Goal: Navigation & Orientation: Find specific page/section

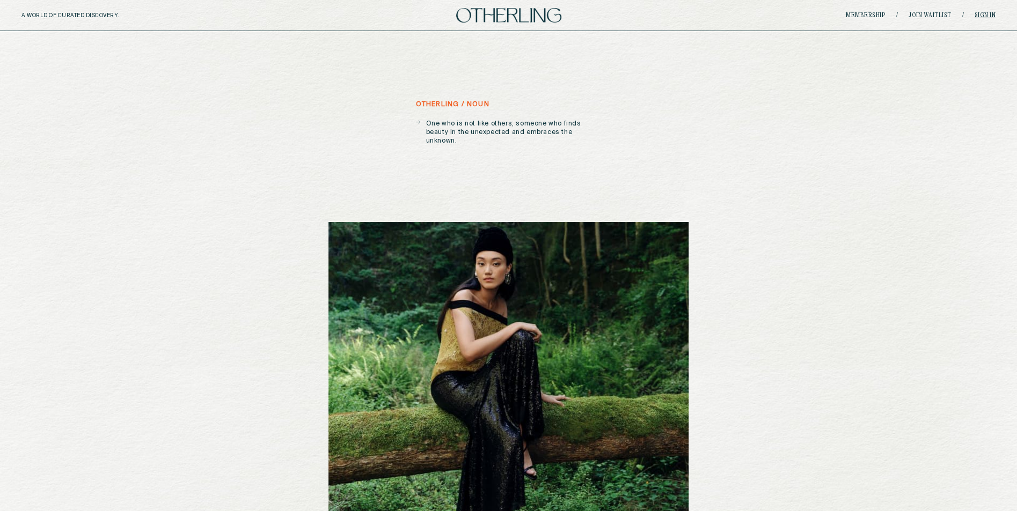
click at [979, 14] on link "Sign in" at bounding box center [985, 15] width 21 height 6
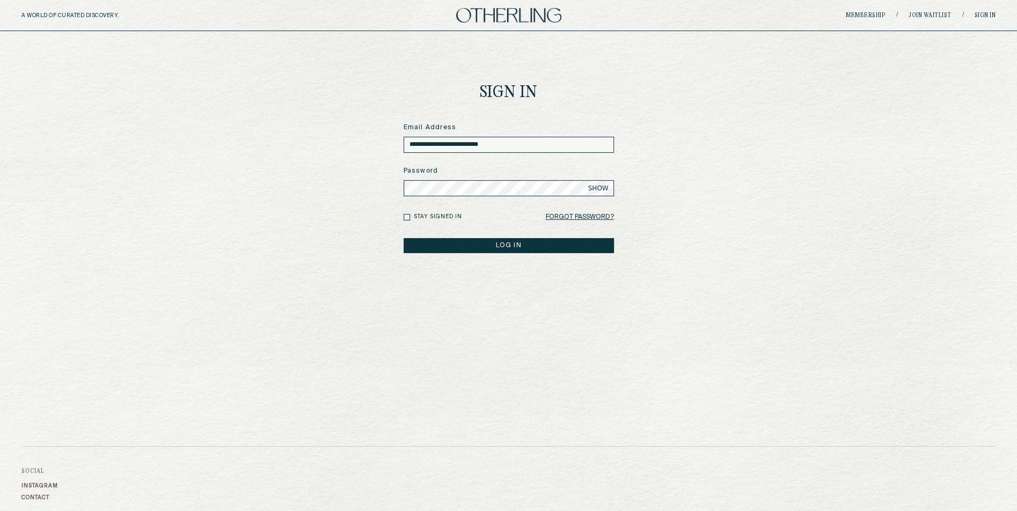
click at [488, 244] on button "LOG IN" at bounding box center [509, 245] width 210 height 15
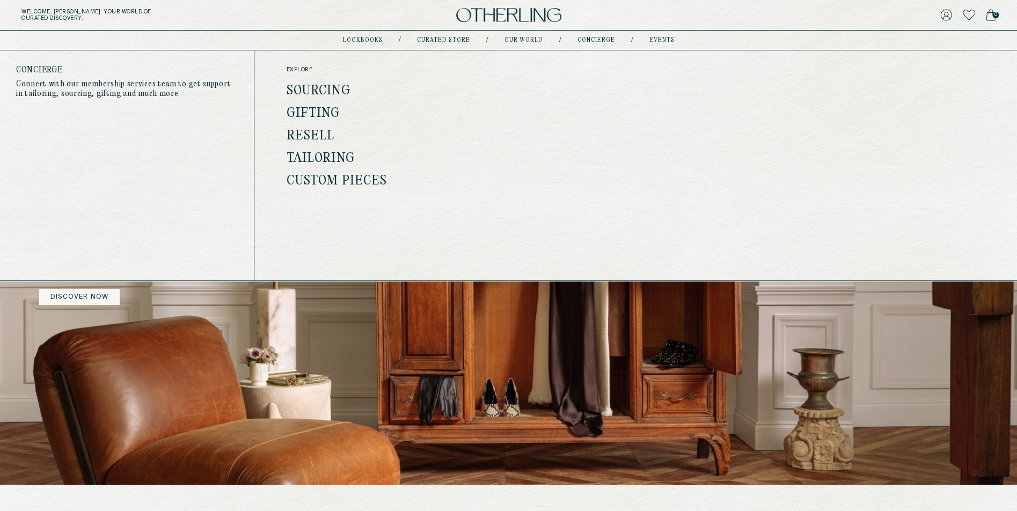
click at [602, 41] on link "concierge" at bounding box center [596, 40] width 38 height 5
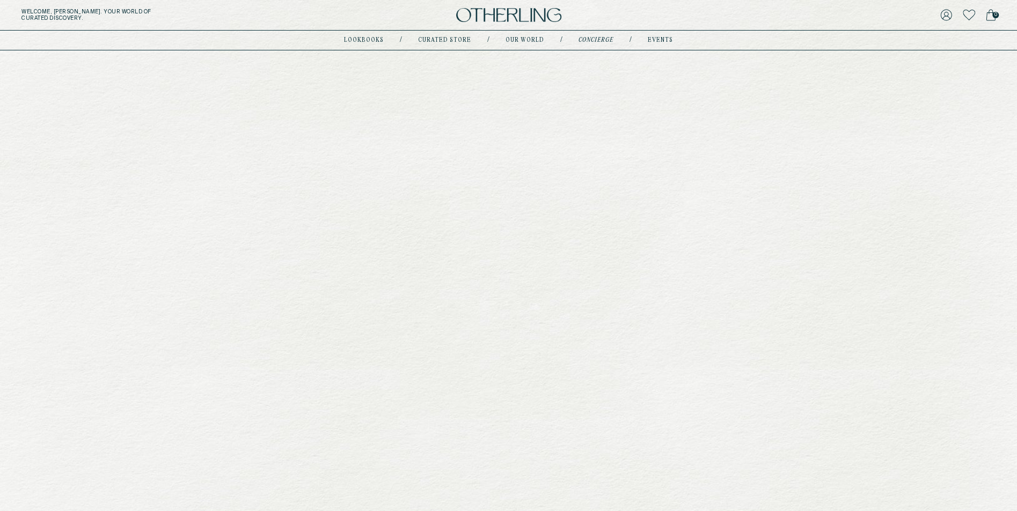
type input "**********"
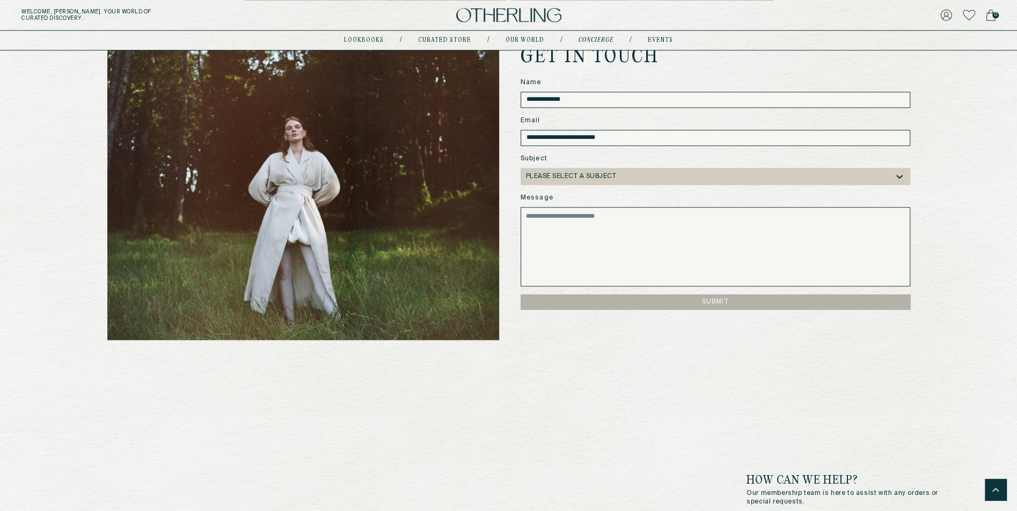
scroll to position [745, 0]
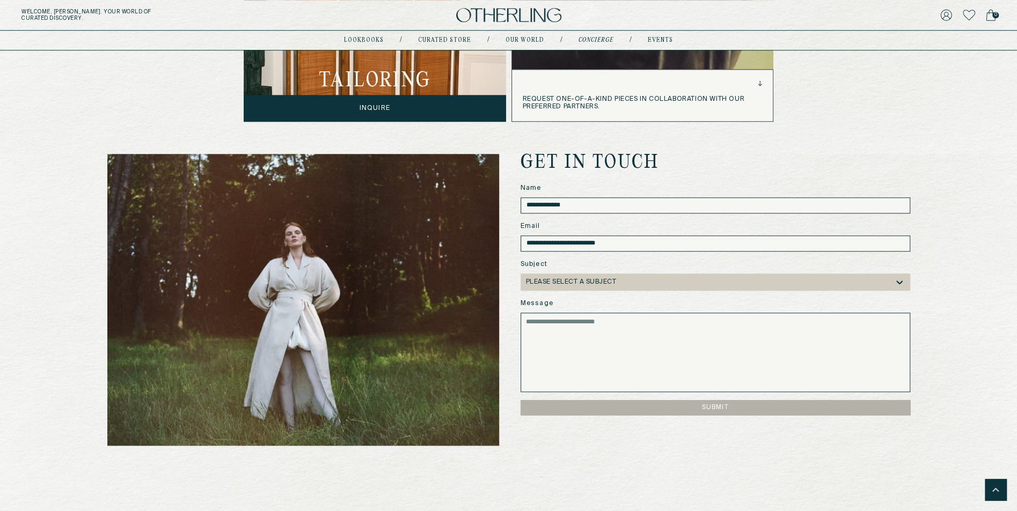
click at [661, 114] on div "request one-of-a-kind pieces in collaboration with our preferred partners." at bounding box center [642, 96] width 261 height 52
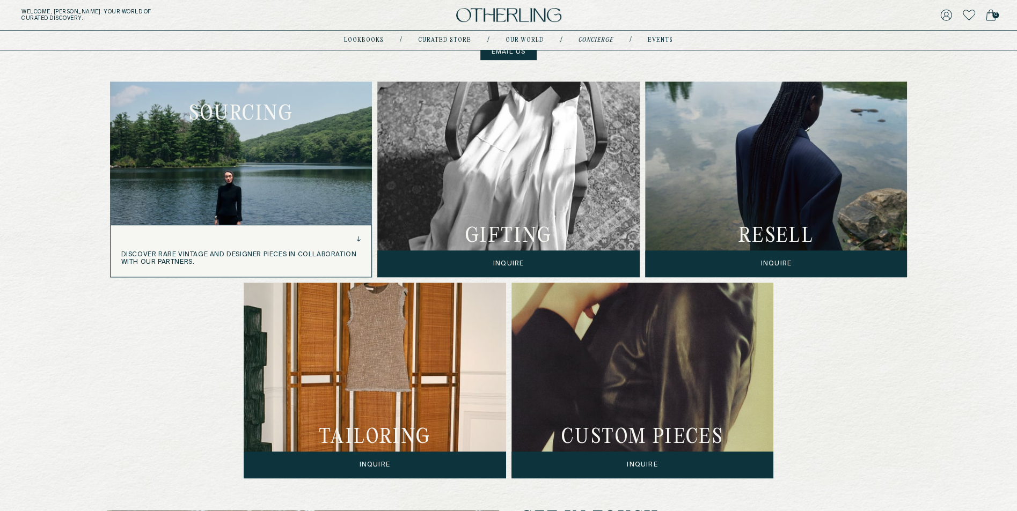
scroll to position [384, 0]
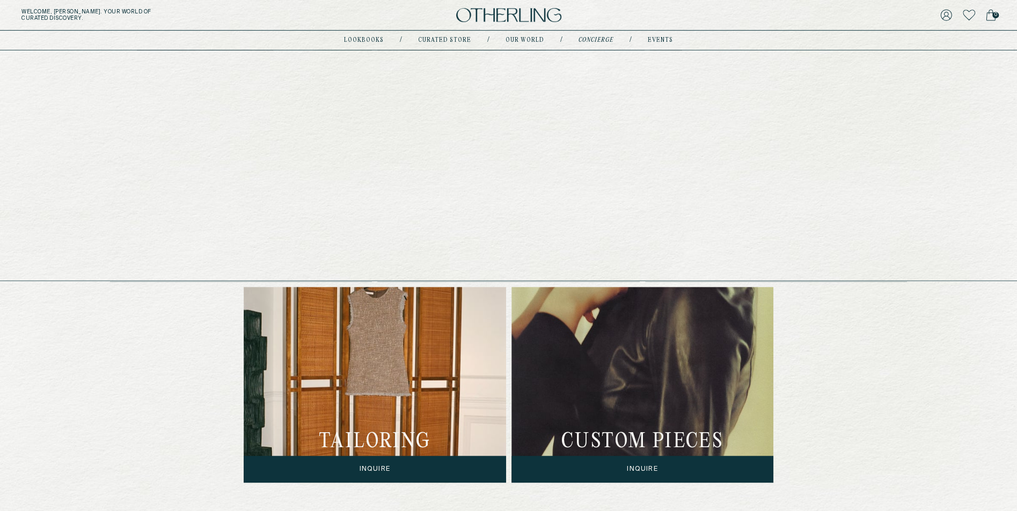
click at [658, 36] on nav "lookbooks / Curated store / Our world / concierge / events" at bounding box center [508, 40] width 329 height 9
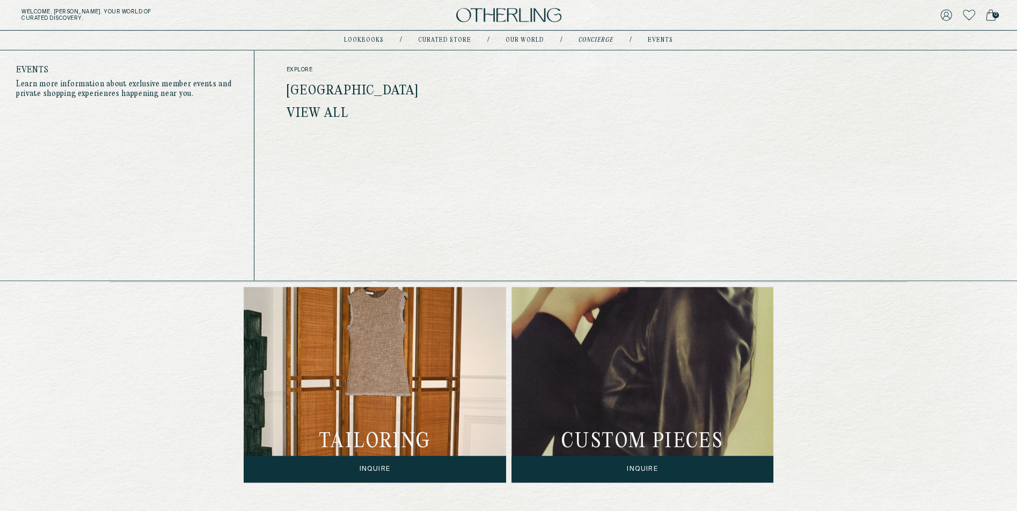
click at [658, 40] on link "events" at bounding box center [660, 40] width 25 height 5
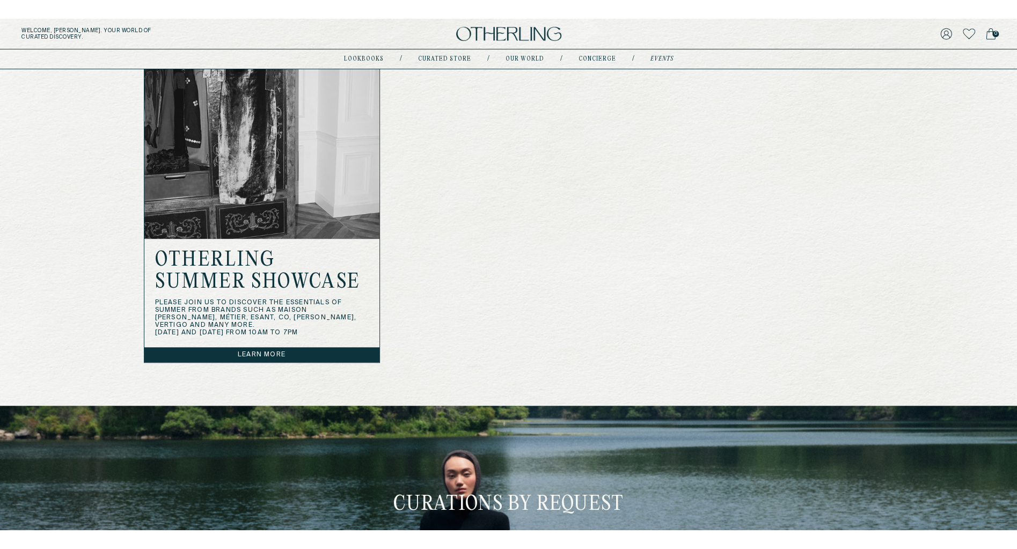
scroll to position [455, 0]
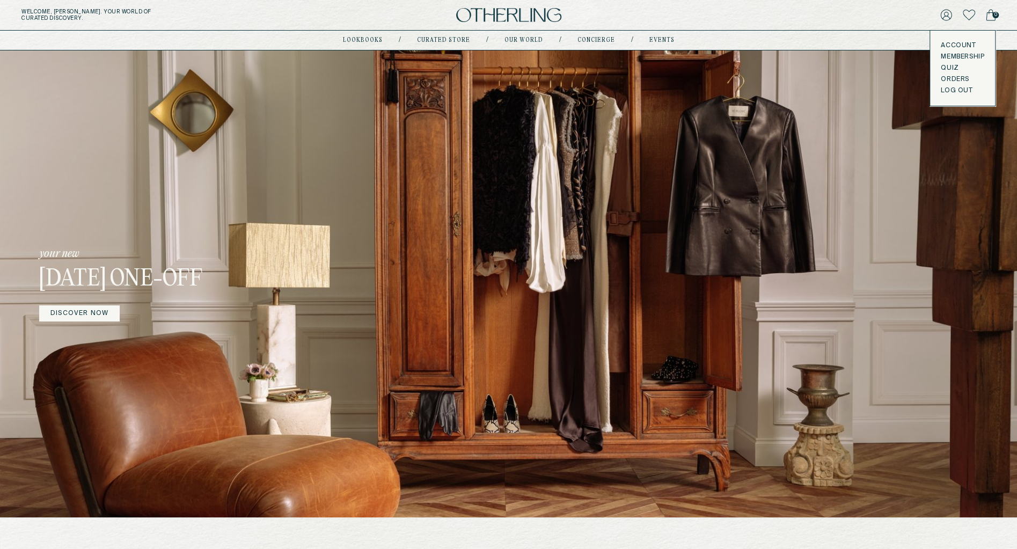
click at [950, 92] on button "LOG OUT" at bounding box center [957, 90] width 32 height 9
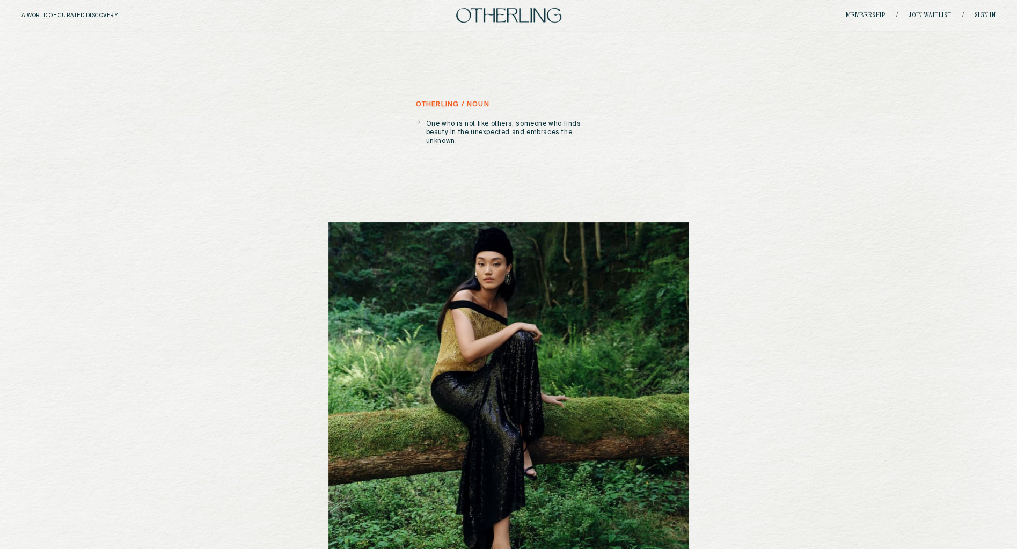
click at [877, 13] on link "Membership" at bounding box center [866, 15] width 40 height 6
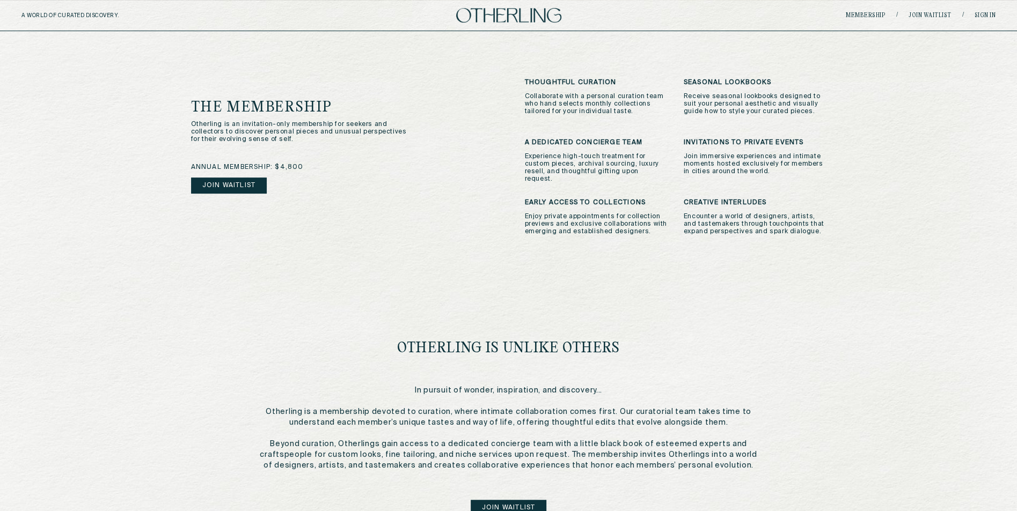
scroll to position [290, 0]
click at [524, 18] on img at bounding box center [508, 15] width 105 height 14
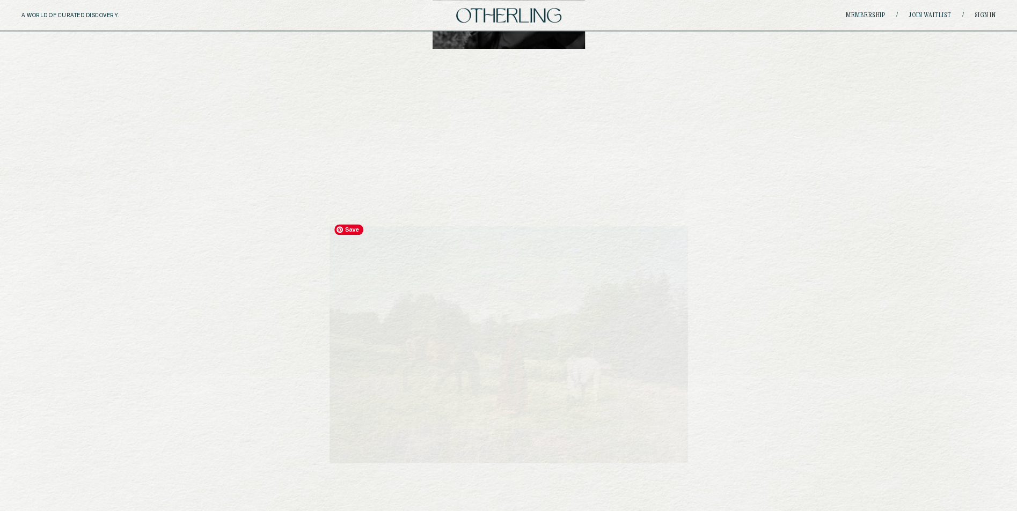
scroll to position [894, 0]
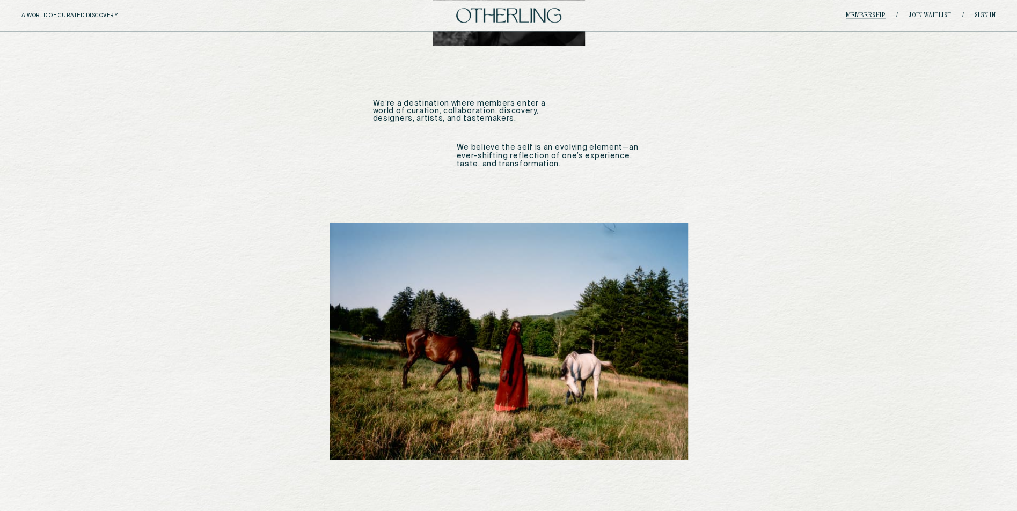
click at [875, 14] on link "Membership" at bounding box center [866, 15] width 40 height 6
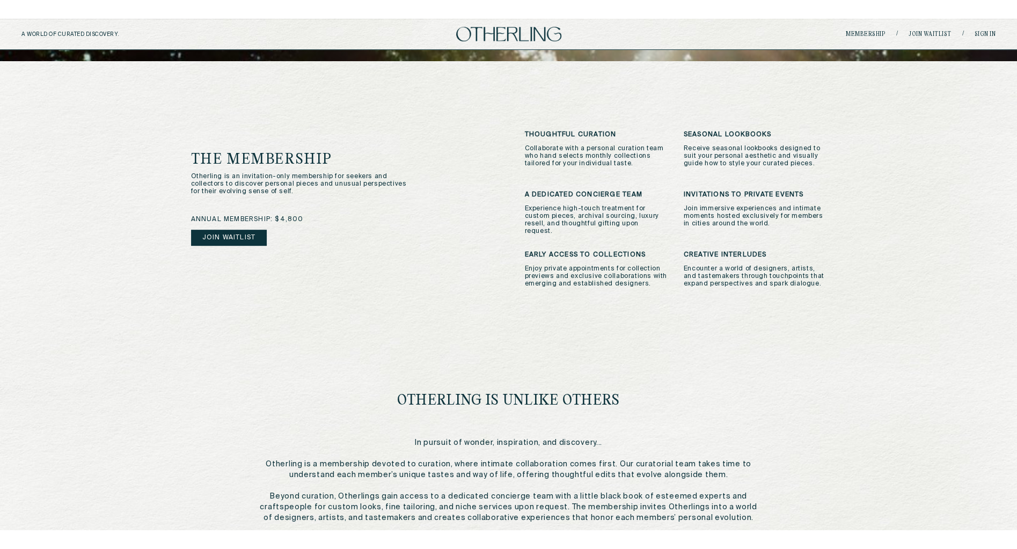
scroll to position [252, 0]
